Goal: Task Accomplishment & Management: Manage account settings

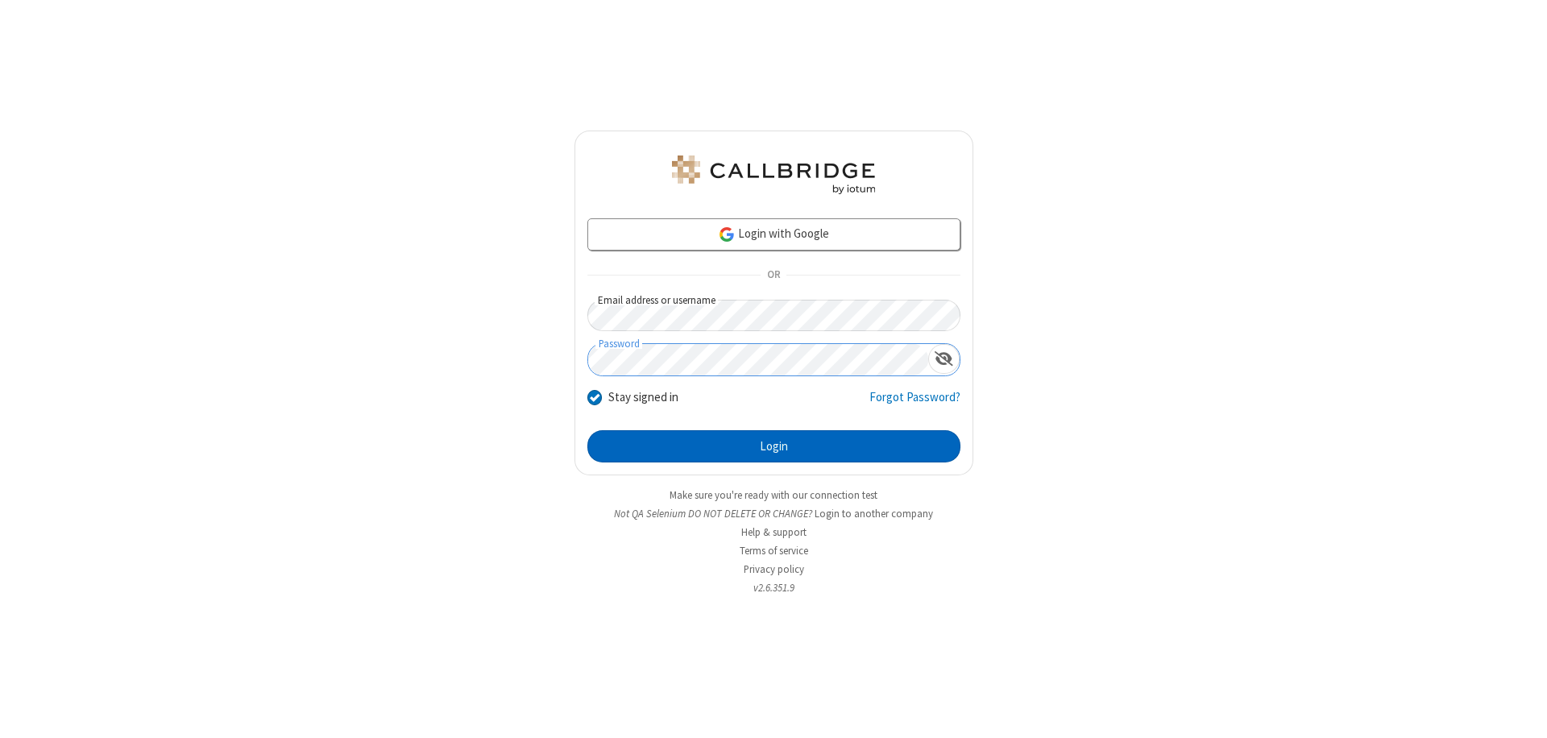
click at [773, 446] on button "Login" at bounding box center [773, 446] width 373 height 32
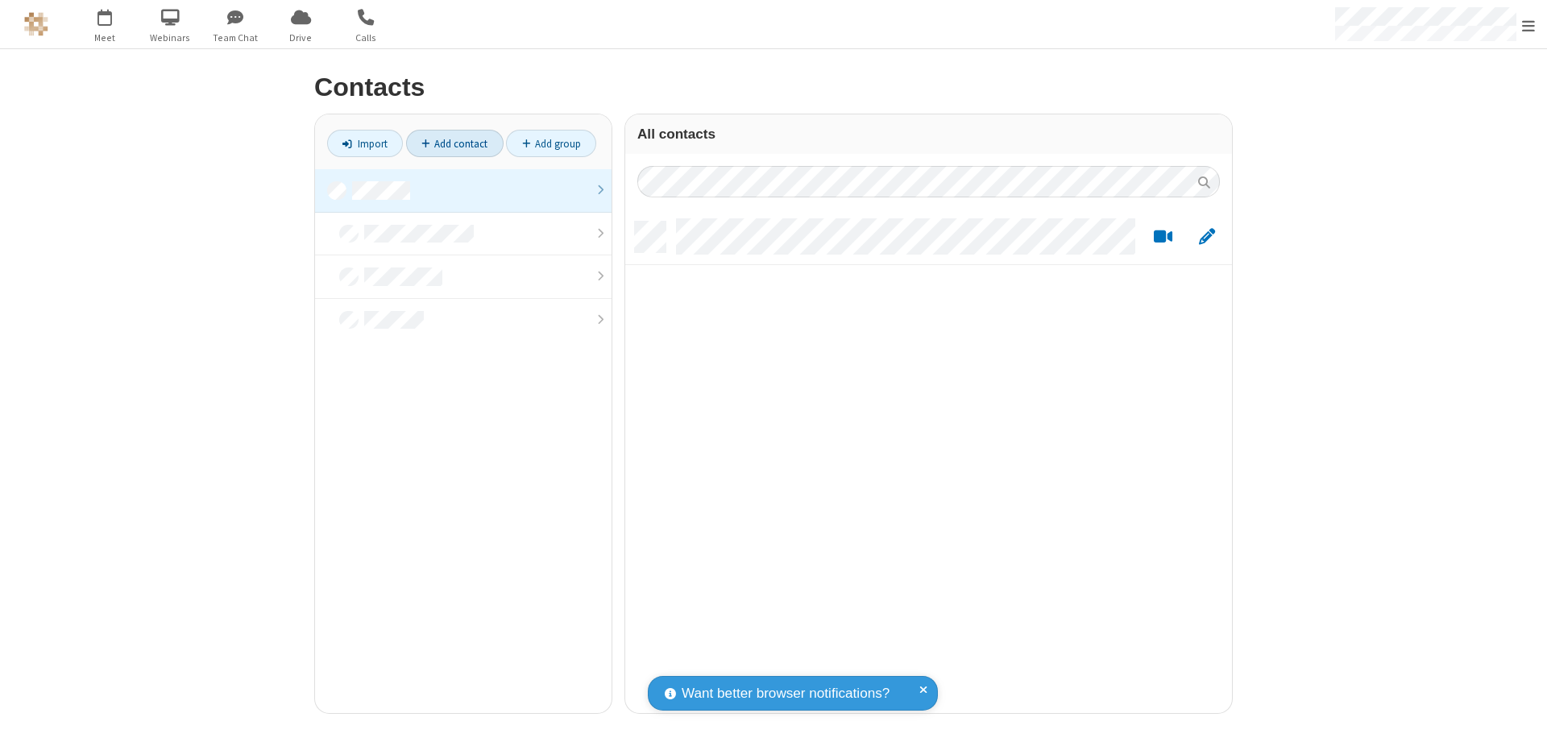
click at [463, 190] on link at bounding box center [463, 190] width 296 height 43
click at [454, 143] on link "Add contact" at bounding box center [454, 143] width 97 height 27
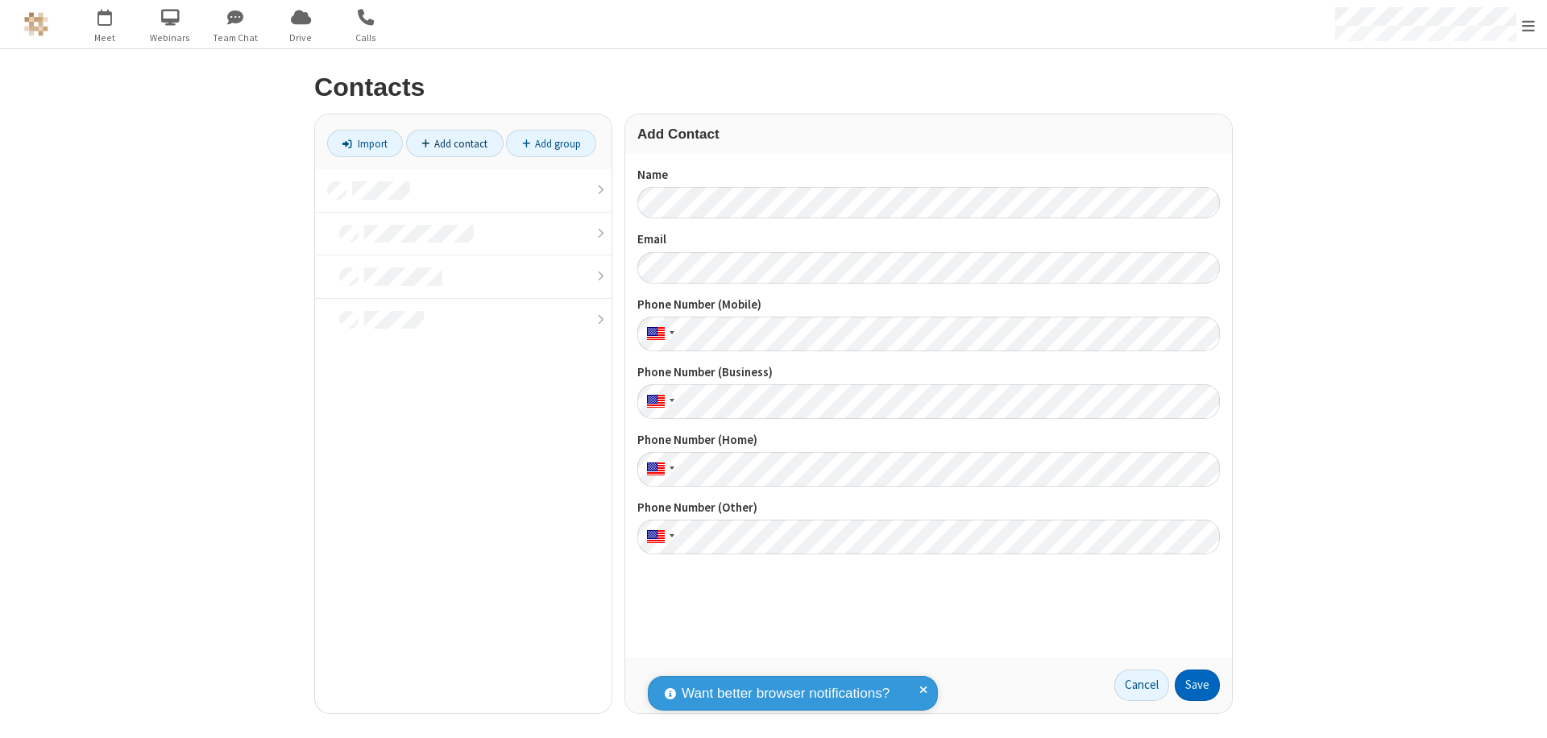
click at [1197, 685] on button "Save" at bounding box center [1196, 685] width 45 height 32
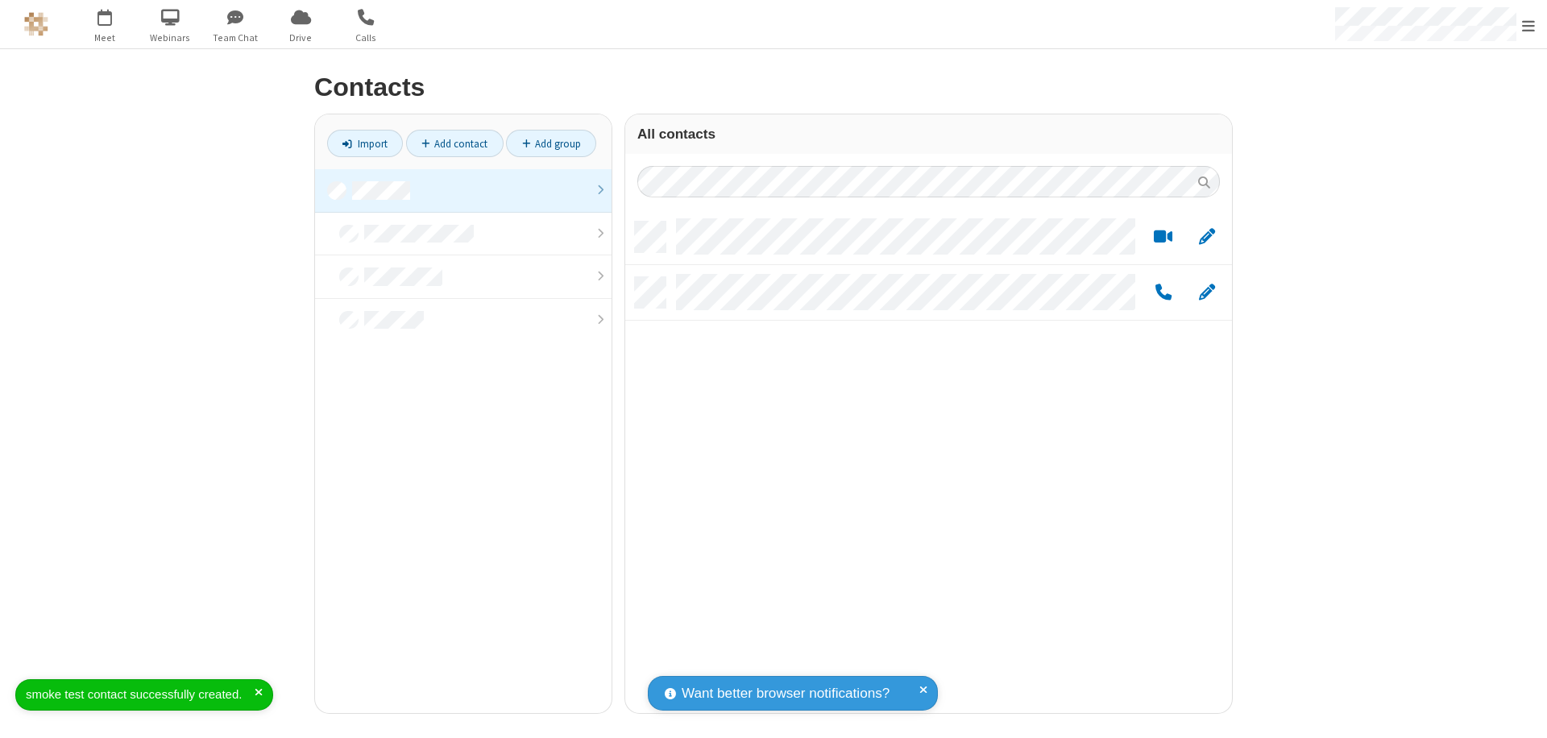
scroll to position [491, 594]
click at [454, 143] on link "Add contact" at bounding box center [454, 143] width 97 height 27
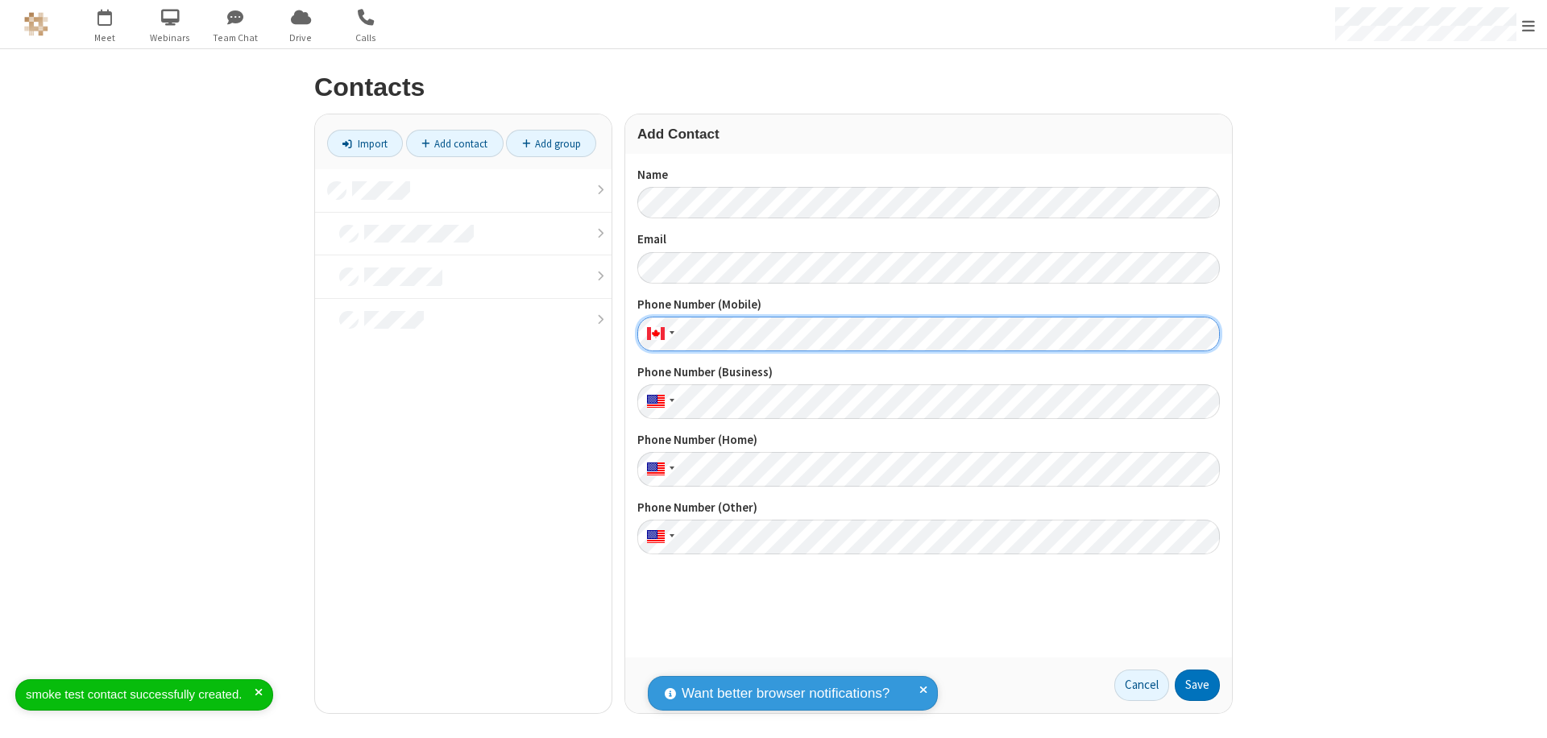
click at [1197, 685] on button "Save" at bounding box center [1196, 685] width 45 height 32
